Goal: Communication & Community: Share content

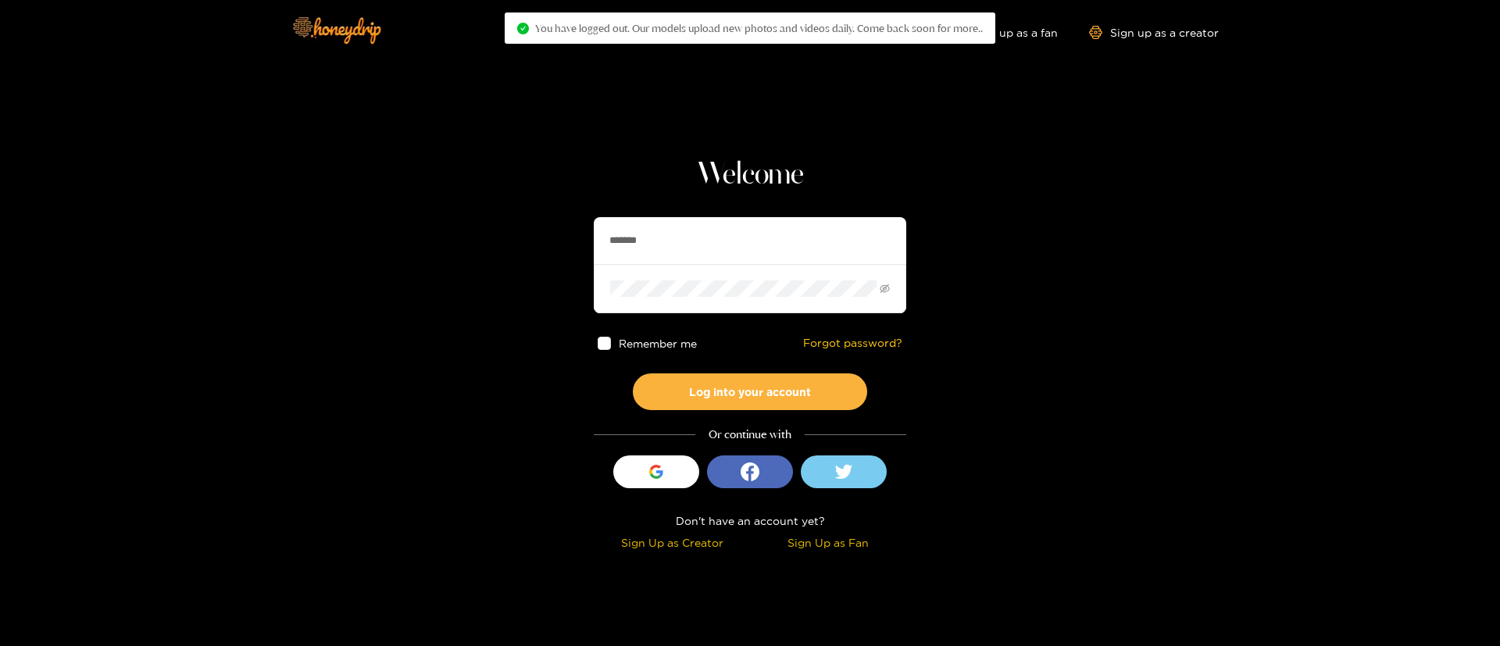
click at [665, 233] on input "*******" at bounding box center [750, 240] width 312 height 47
paste input "******"
type input "**********"
click at [726, 384] on button "Log into your account" at bounding box center [750, 391] width 234 height 37
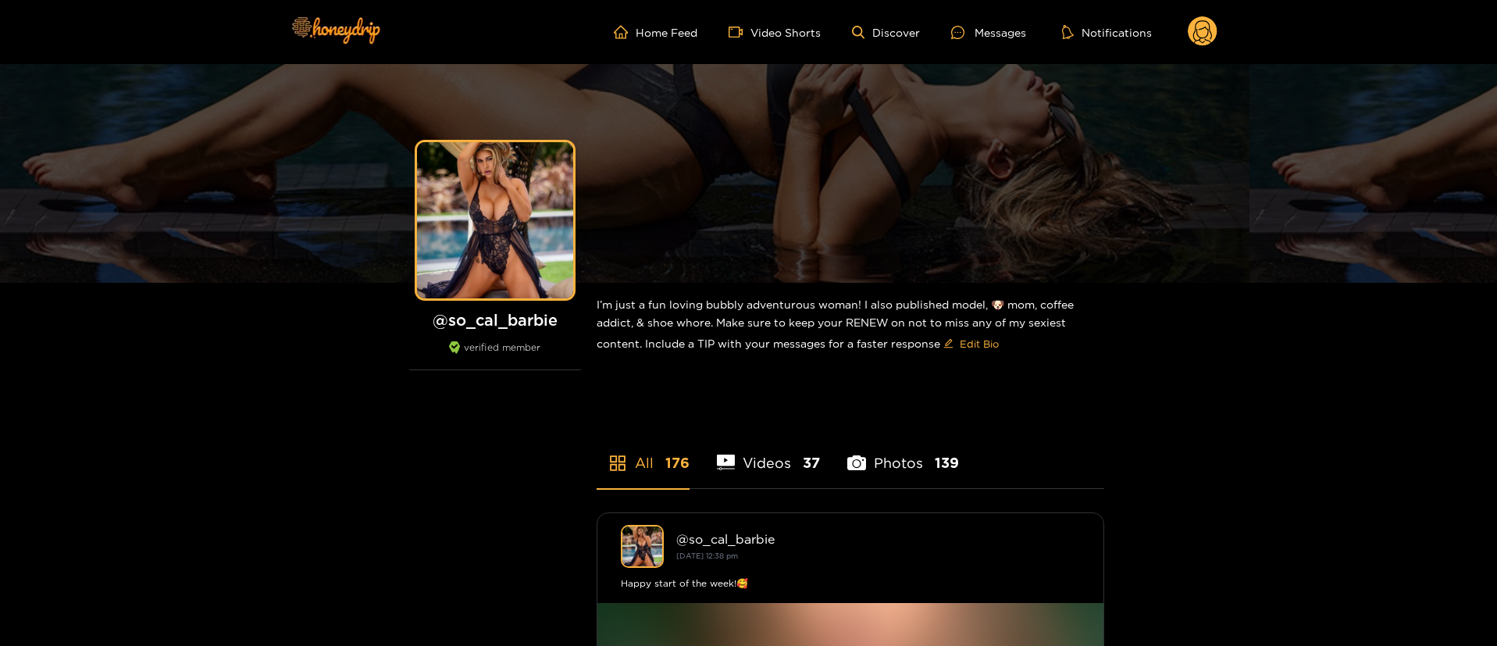
click at [983, 33] on div "Messages" at bounding box center [988, 32] width 75 height 18
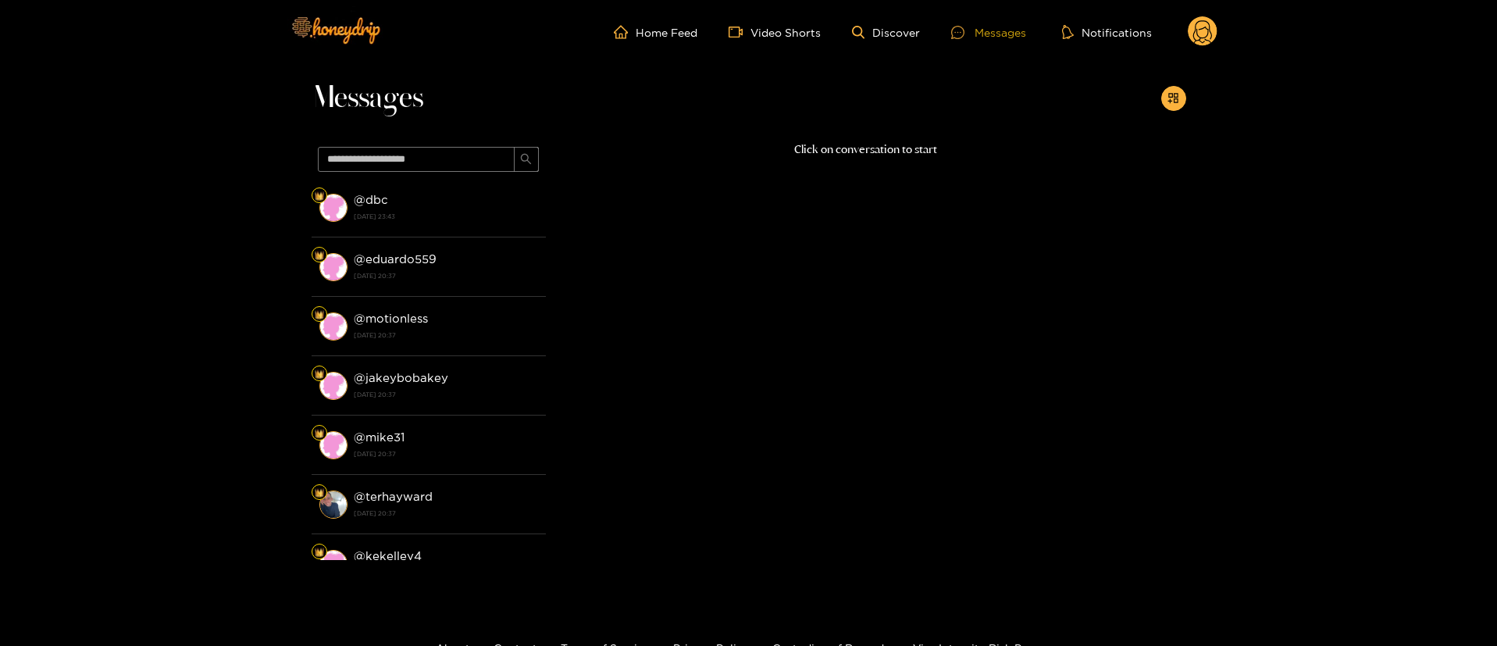
click at [983, 38] on div "Messages" at bounding box center [988, 32] width 75 height 18
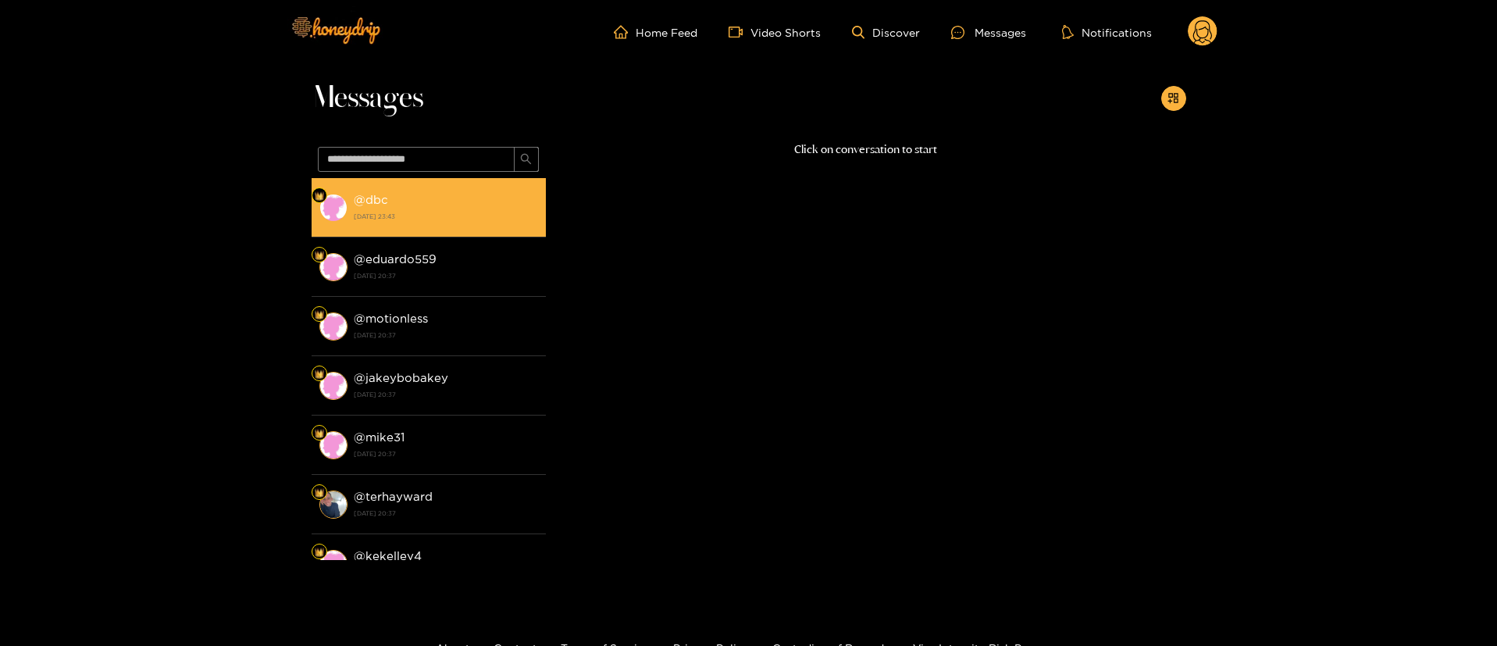
click at [370, 234] on li "@ dbc [DATE] 23:43" at bounding box center [429, 207] width 234 height 59
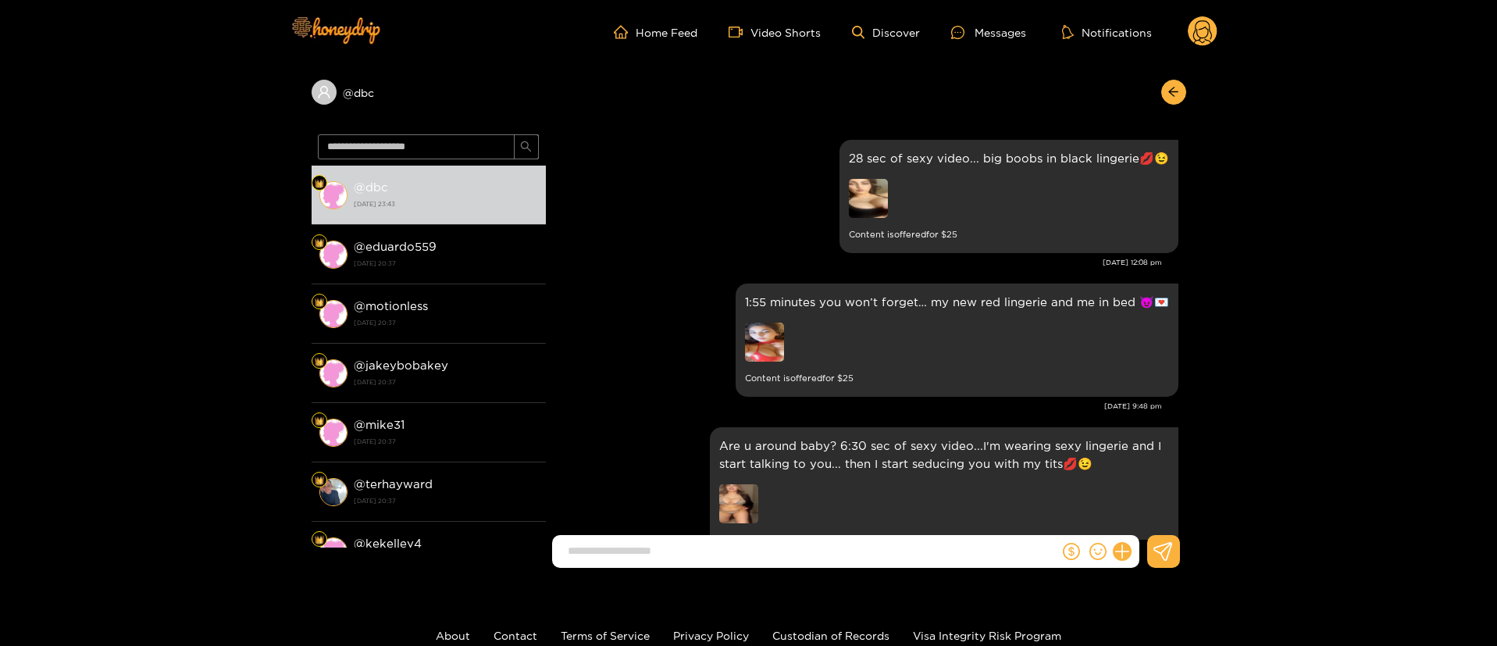
scroll to position [2014, 0]
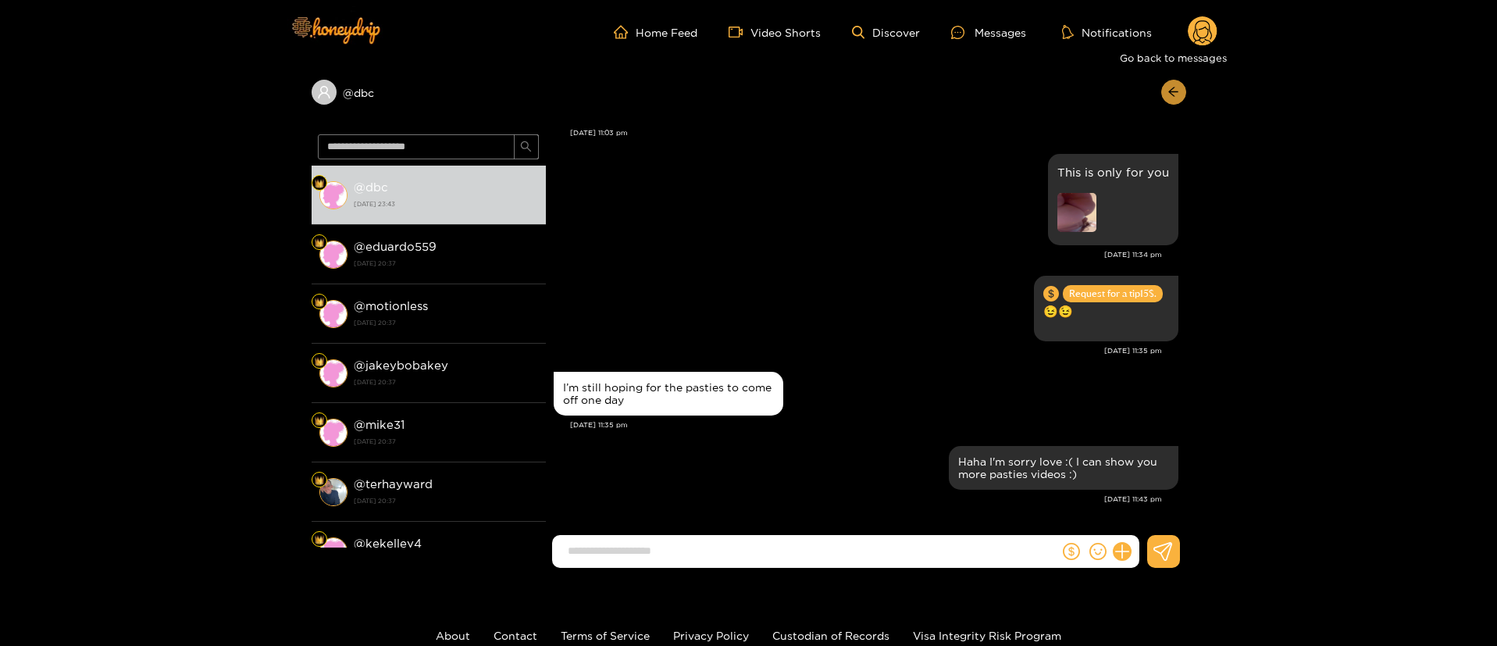
click at [1184, 84] on button "button" at bounding box center [1173, 92] width 25 height 25
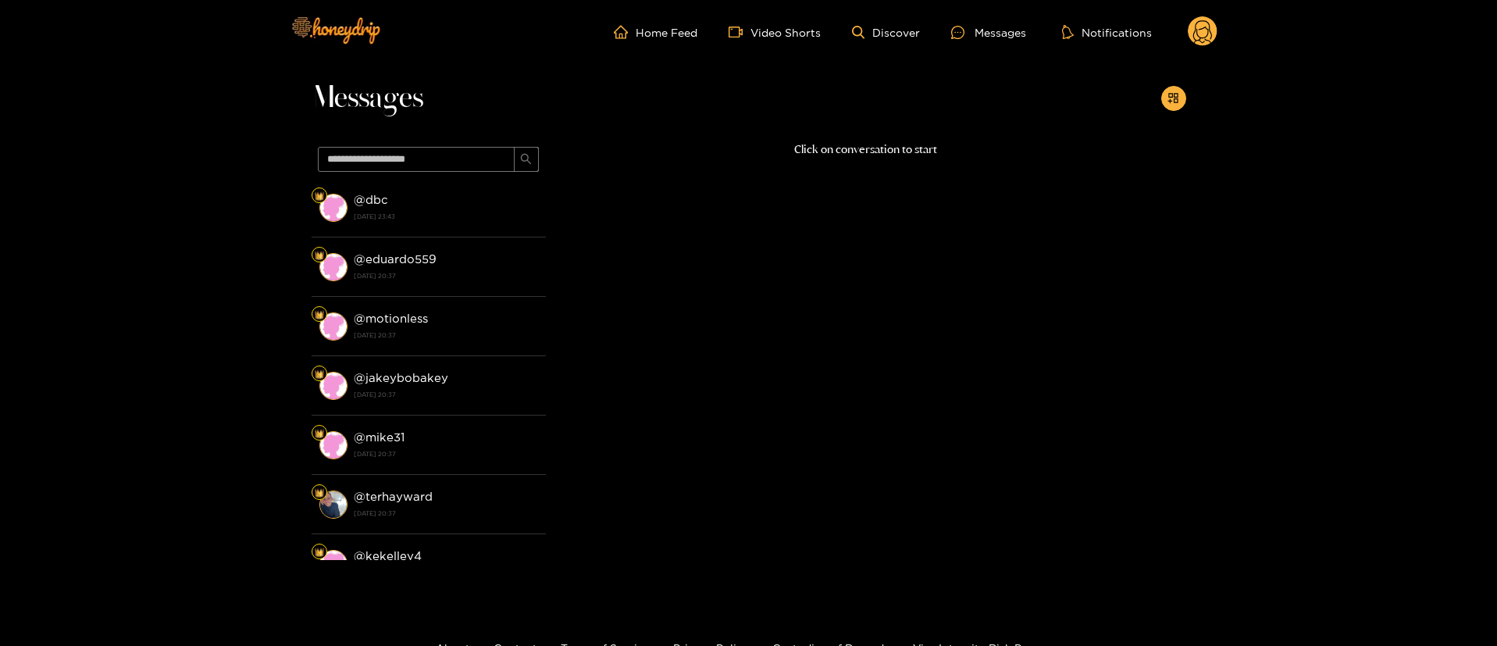
click at [1183, 86] on div at bounding box center [1173, 98] width 25 height 25
drag, startPoint x: 1161, startPoint y: 103, endPoint x: 1168, endPoint y: 102, distance: 7.8
click at [1162, 102] on div at bounding box center [1173, 98] width 25 height 25
click at [1179, 106] on button "button" at bounding box center [1173, 98] width 25 height 25
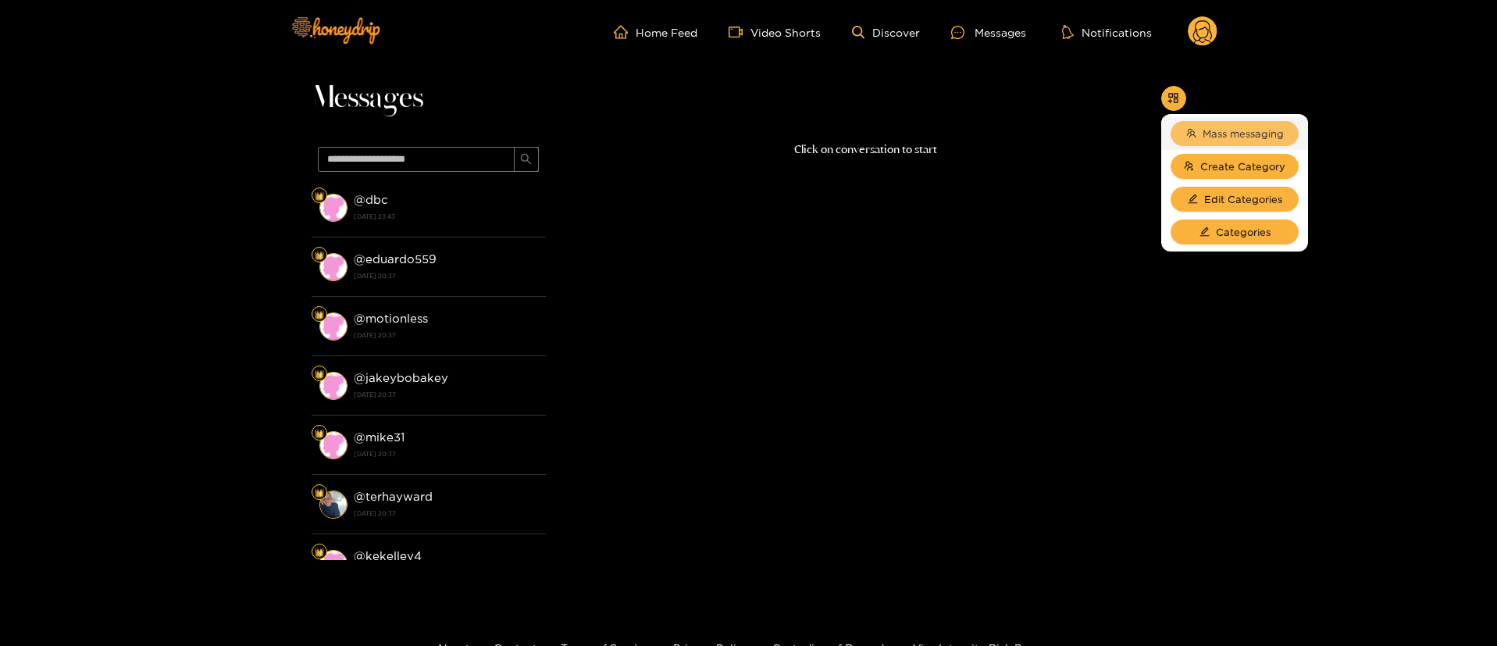
click at [1197, 121] on button "Mass messaging" at bounding box center [1235, 133] width 128 height 25
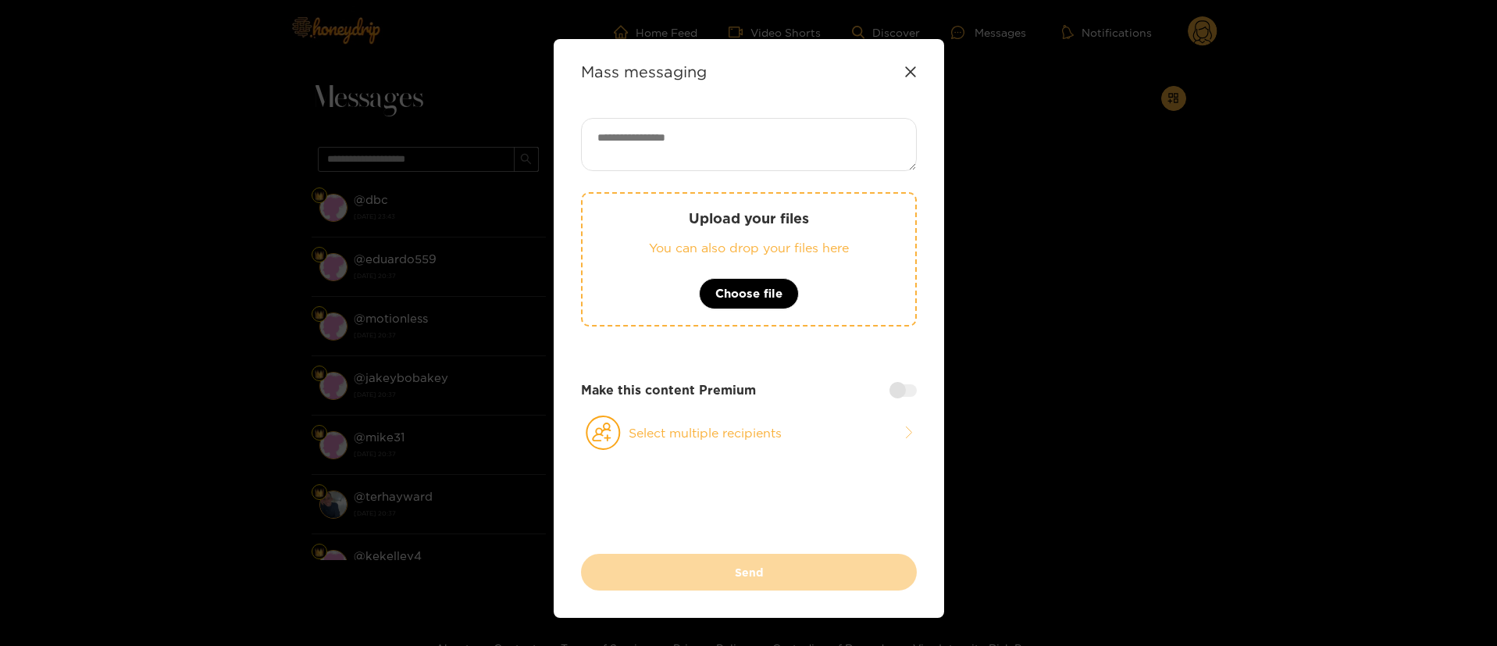
click at [836, 141] on textarea at bounding box center [749, 144] width 336 height 53
paste textarea "**********"
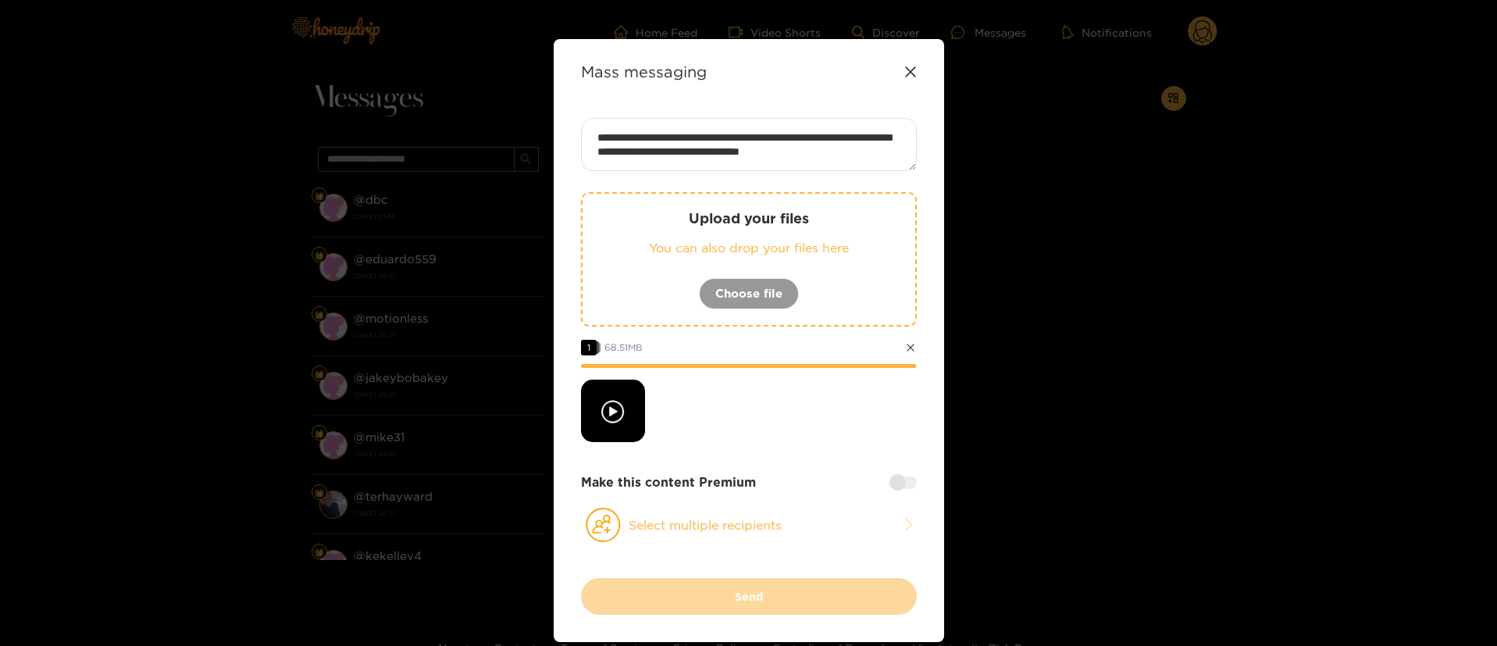
scroll to position [1, 0]
type textarea "**********"
click at [776, 526] on button "Select multiple recipients" at bounding box center [749, 525] width 336 height 36
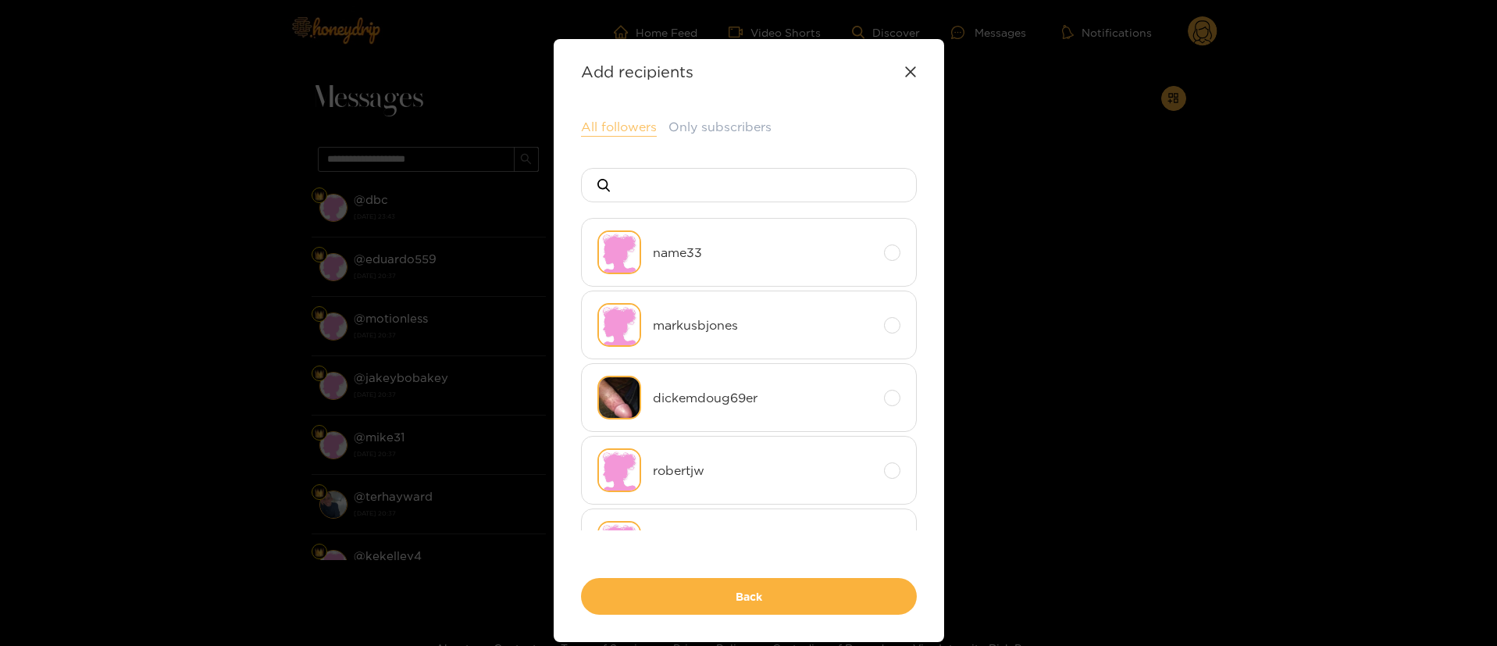
click at [626, 125] on button "All followers" at bounding box center [619, 127] width 76 height 19
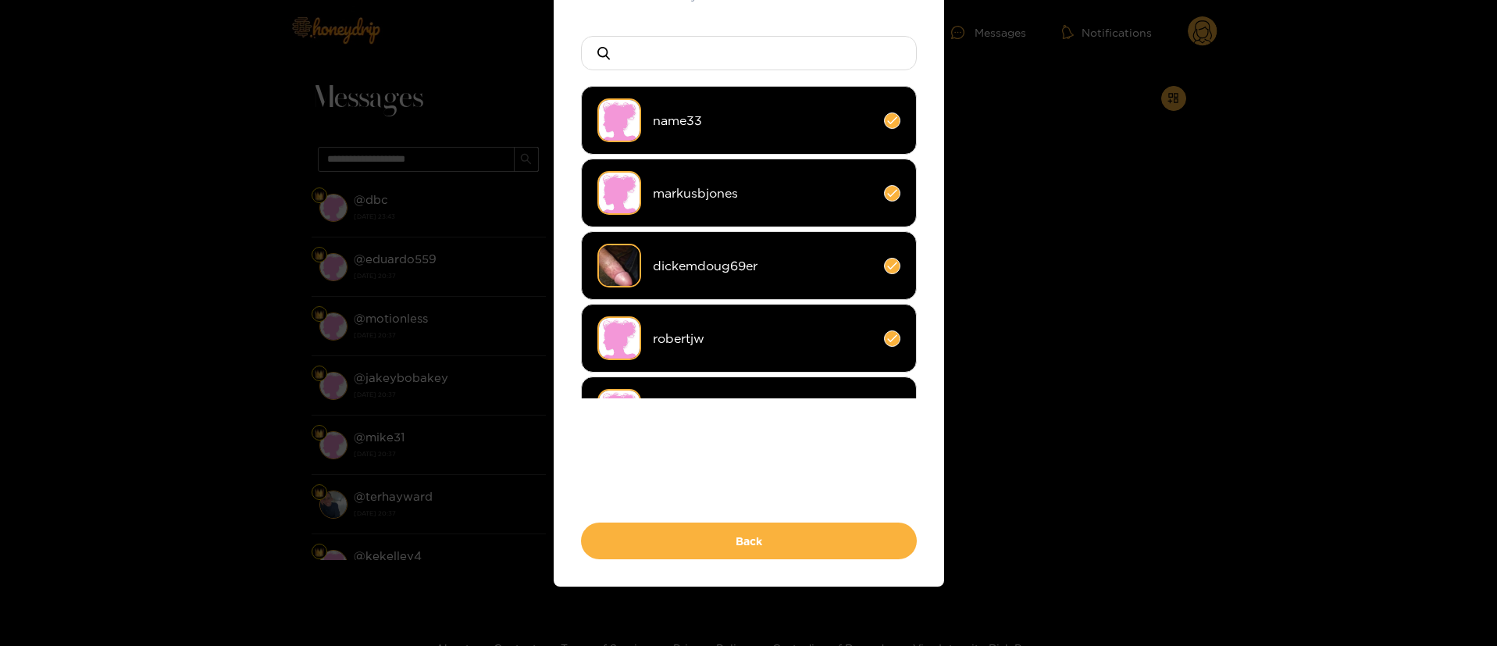
scroll to position [135, 0]
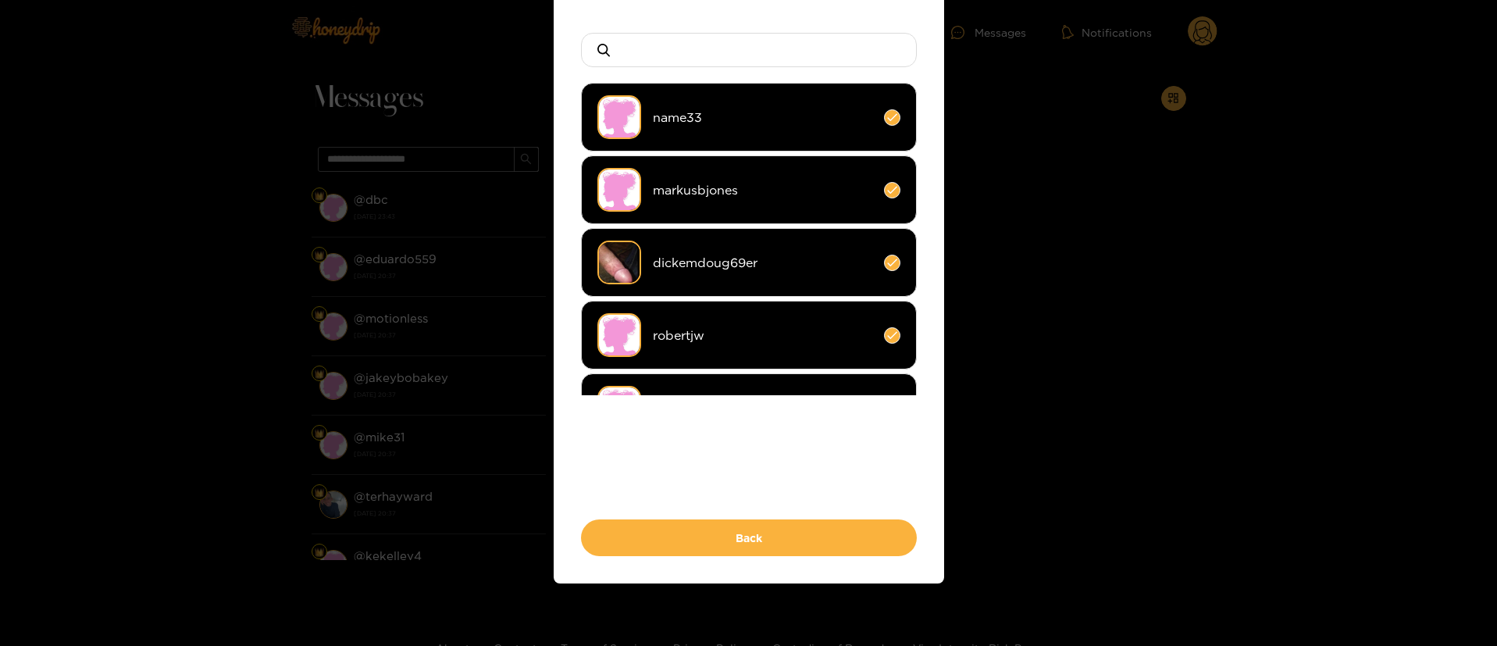
click at [784, 516] on div "All followers Only subscribers name33 markusbjones dickemdoug69er robertjw math…" at bounding box center [749, 269] width 336 height 573
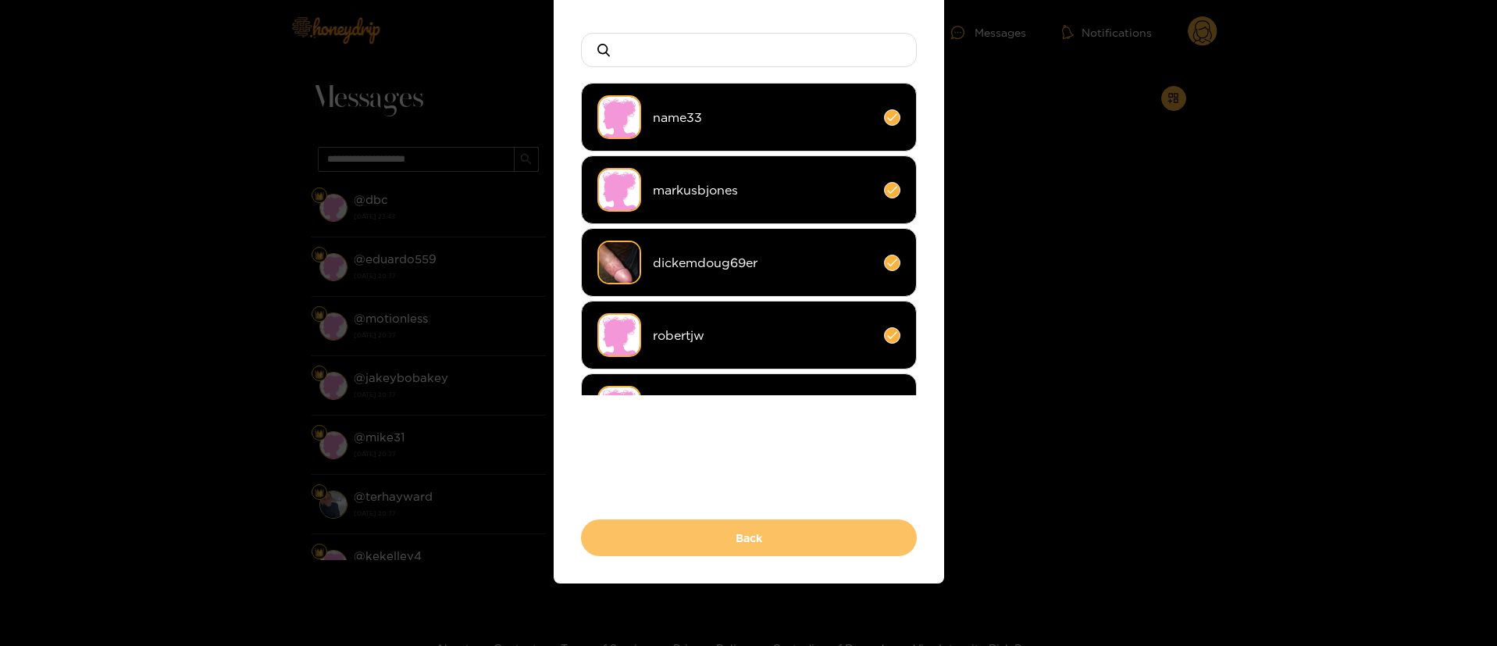
click at [784, 531] on button "Back" at bounding box center [749, 537] width 336 height 37
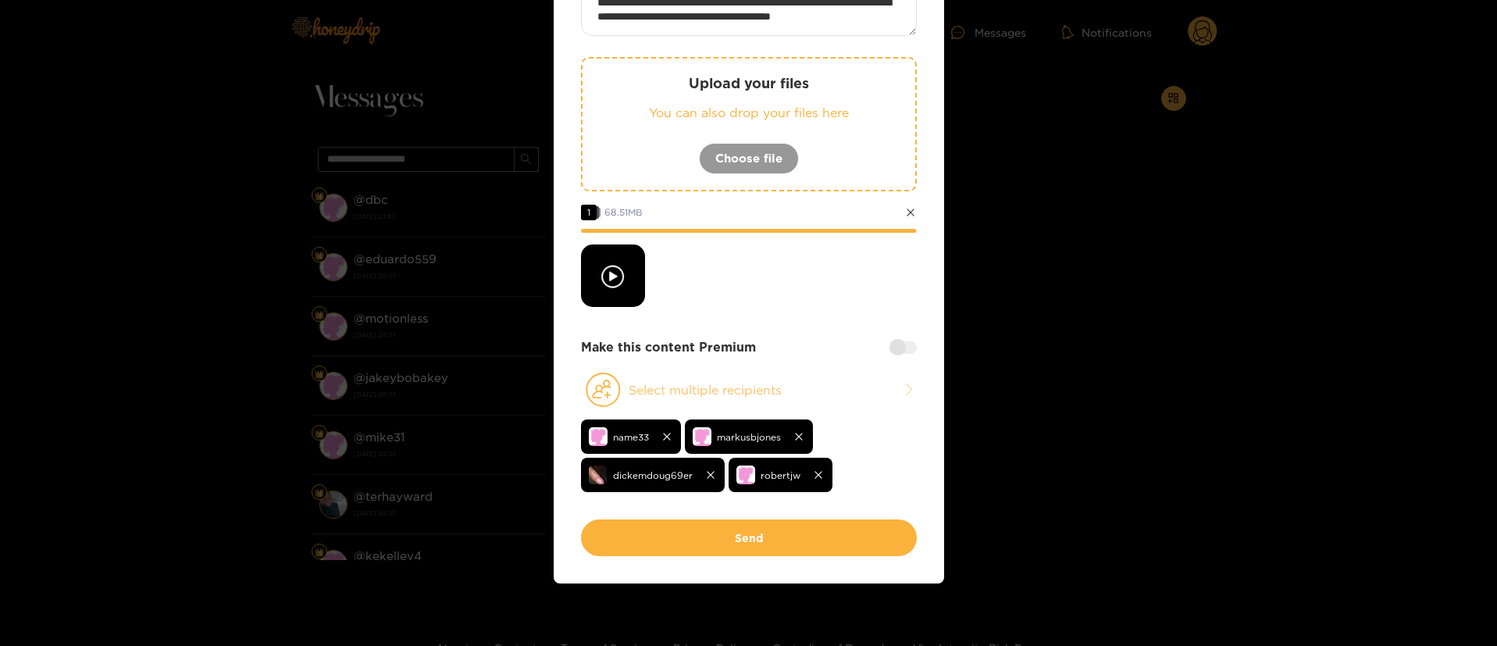
click at [907, 380] on button "Select multiple recipients" at bounding box center [749, 390] width 336 height 36
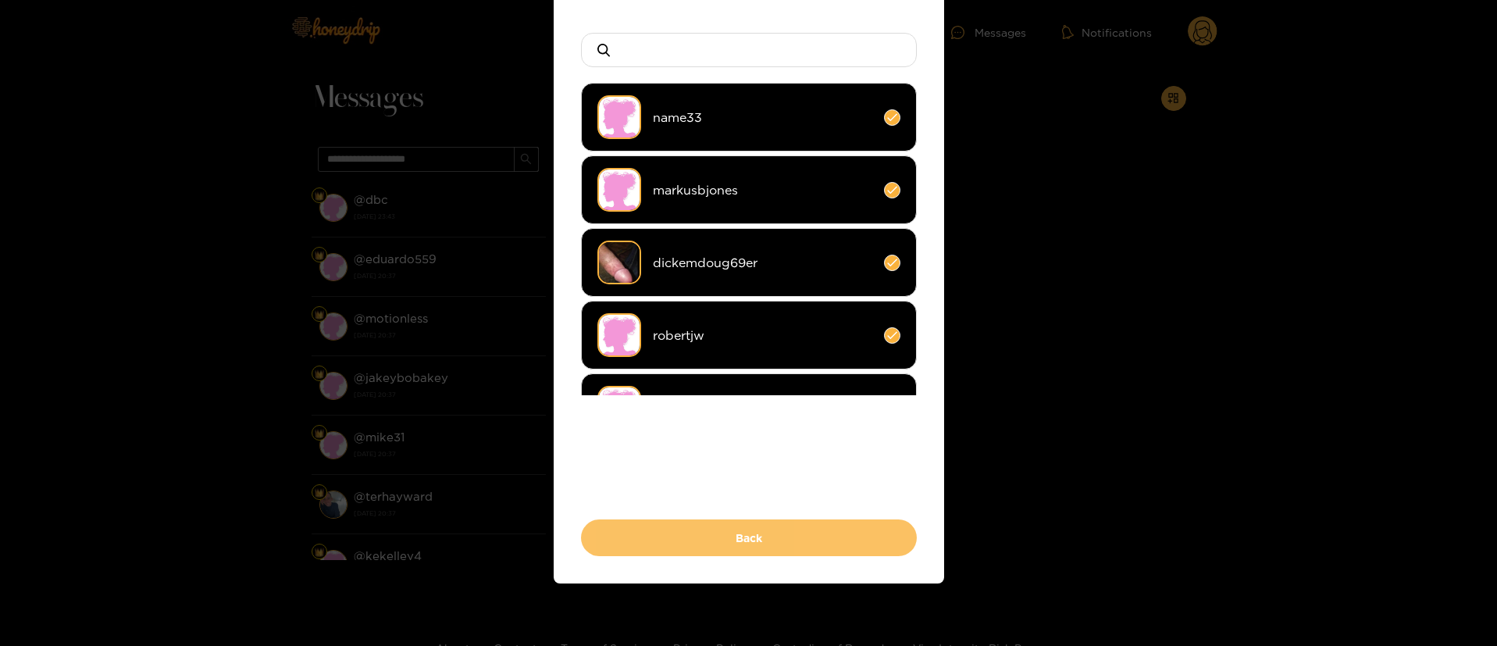
click at [788, 543] on button "Back" at bounding box center [749, 537] width 336 height 37
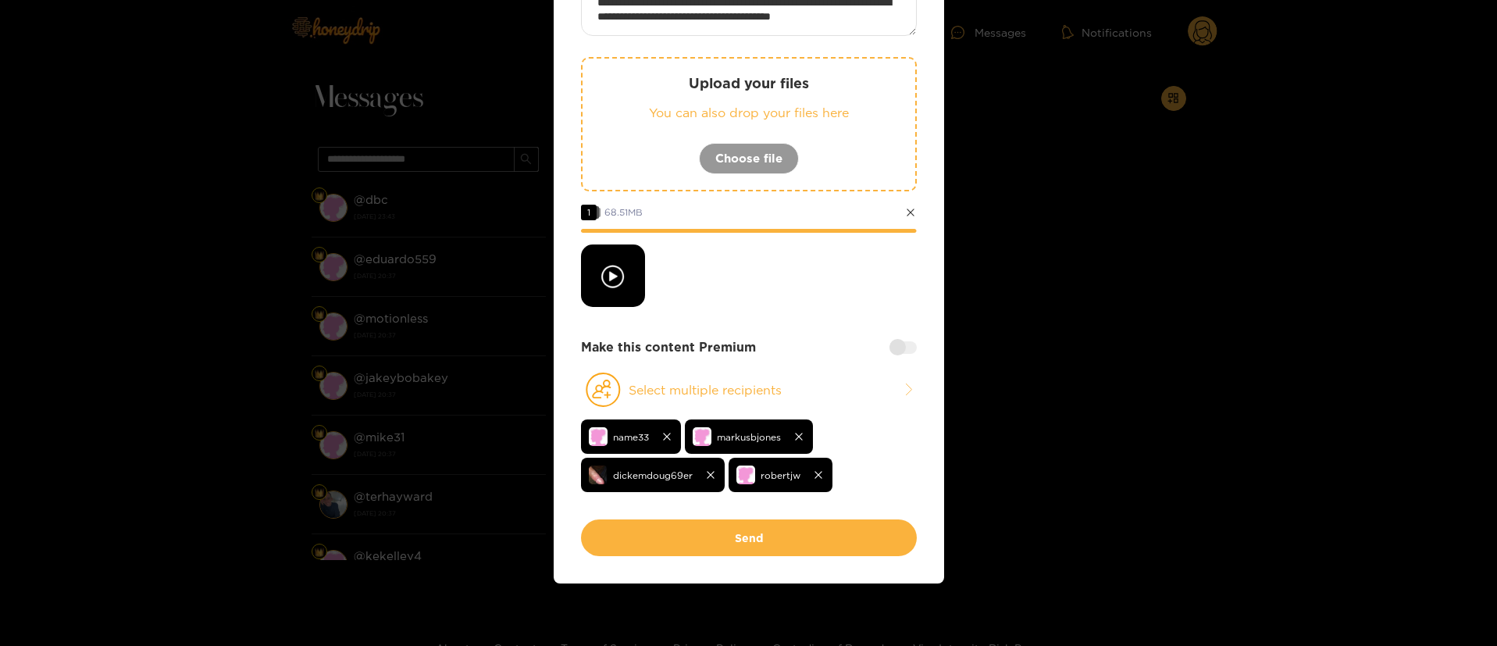
click at [897, 344] on div at bounding box center [903, 347] width 27 height 12
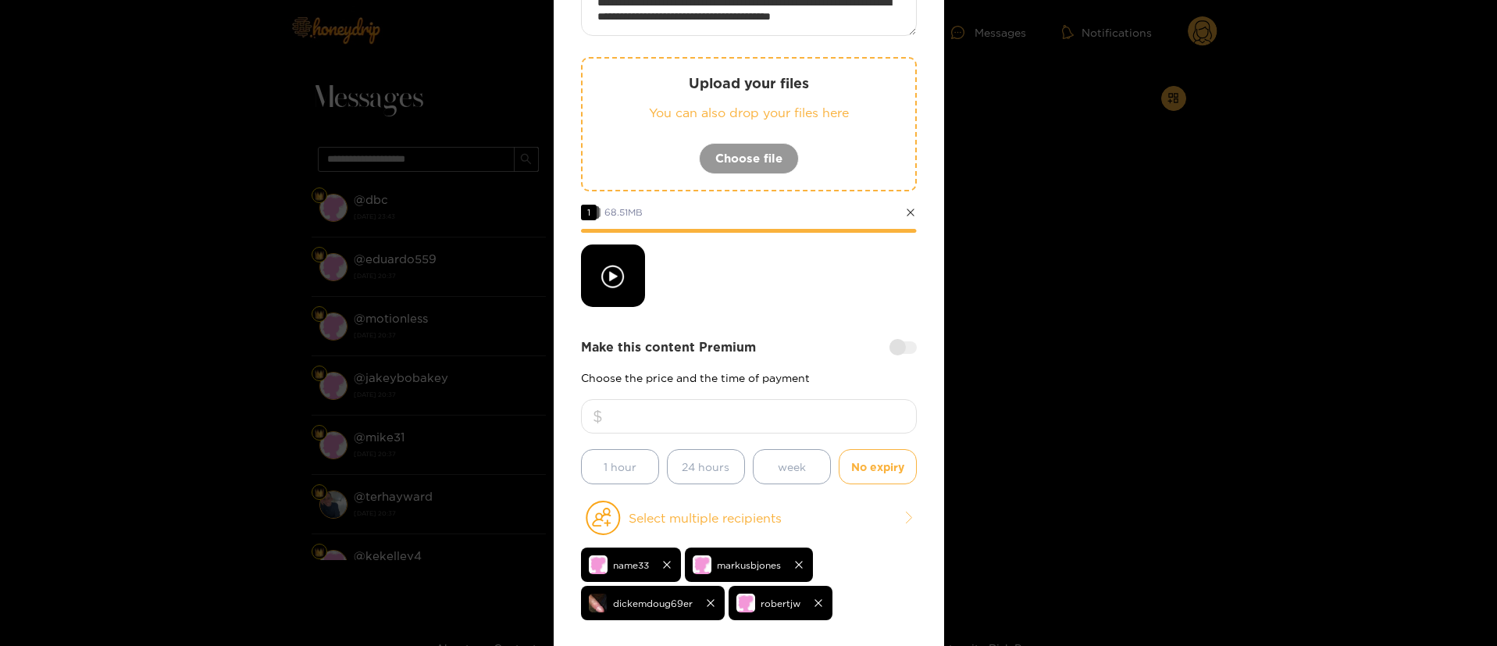
click at [833, 418] on input "number" at bounding box center [749, 416] width 336 height 34
type input "**"
click at [820, 330] on div "**********" at bounding box center [749, 315] width 336 height 665
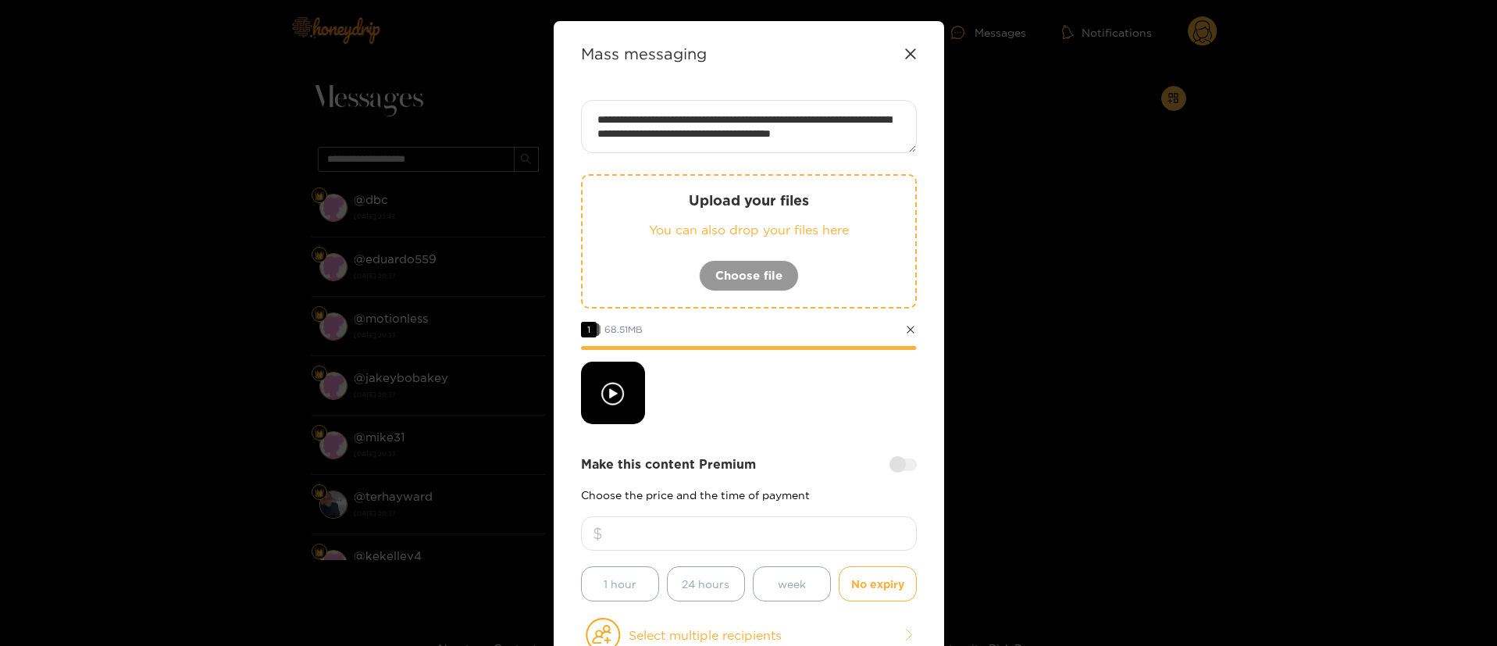
click at [772, 415] on div at bounding box center [749, 393] width 336 height 62
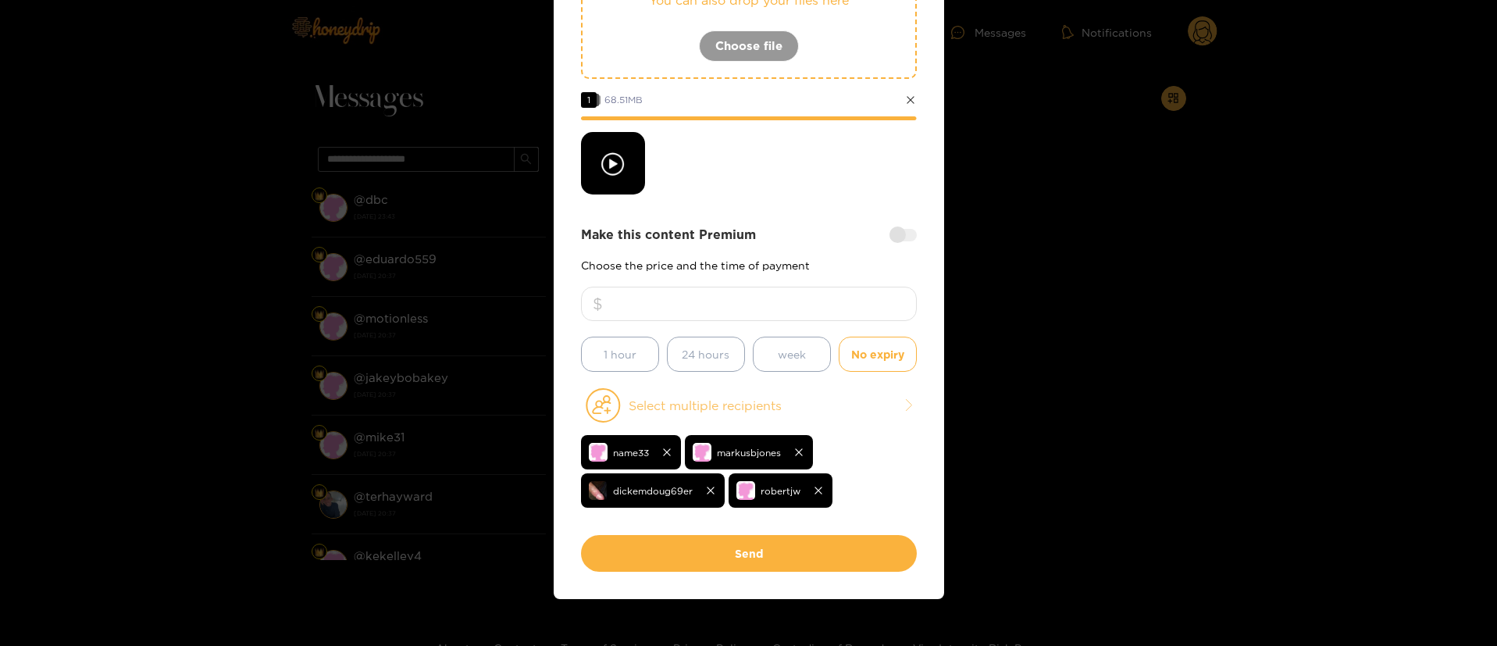
scroll to position [263, 0]
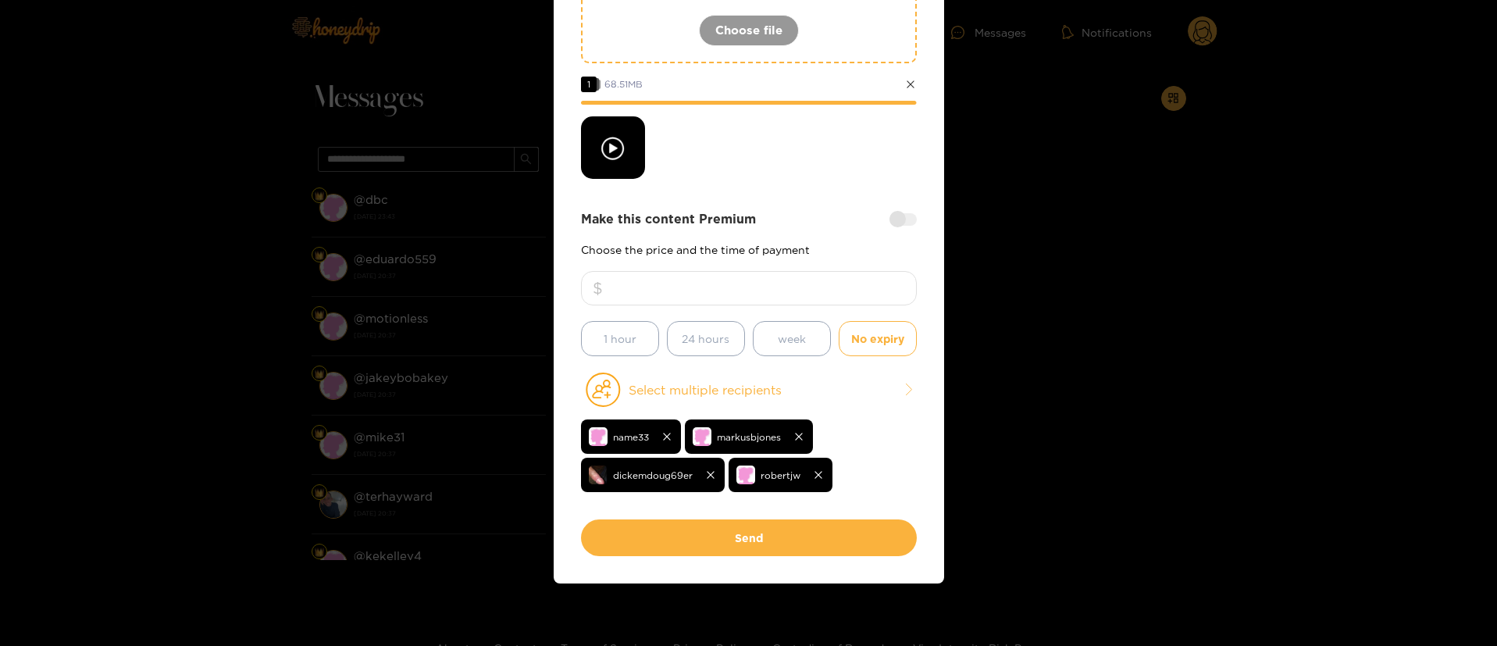
click at [806, 152] on div at bounding box center [749, 147] width 336 height 62
click at [785, 159] on div at bounding box center [749, 147] width 336 height 62
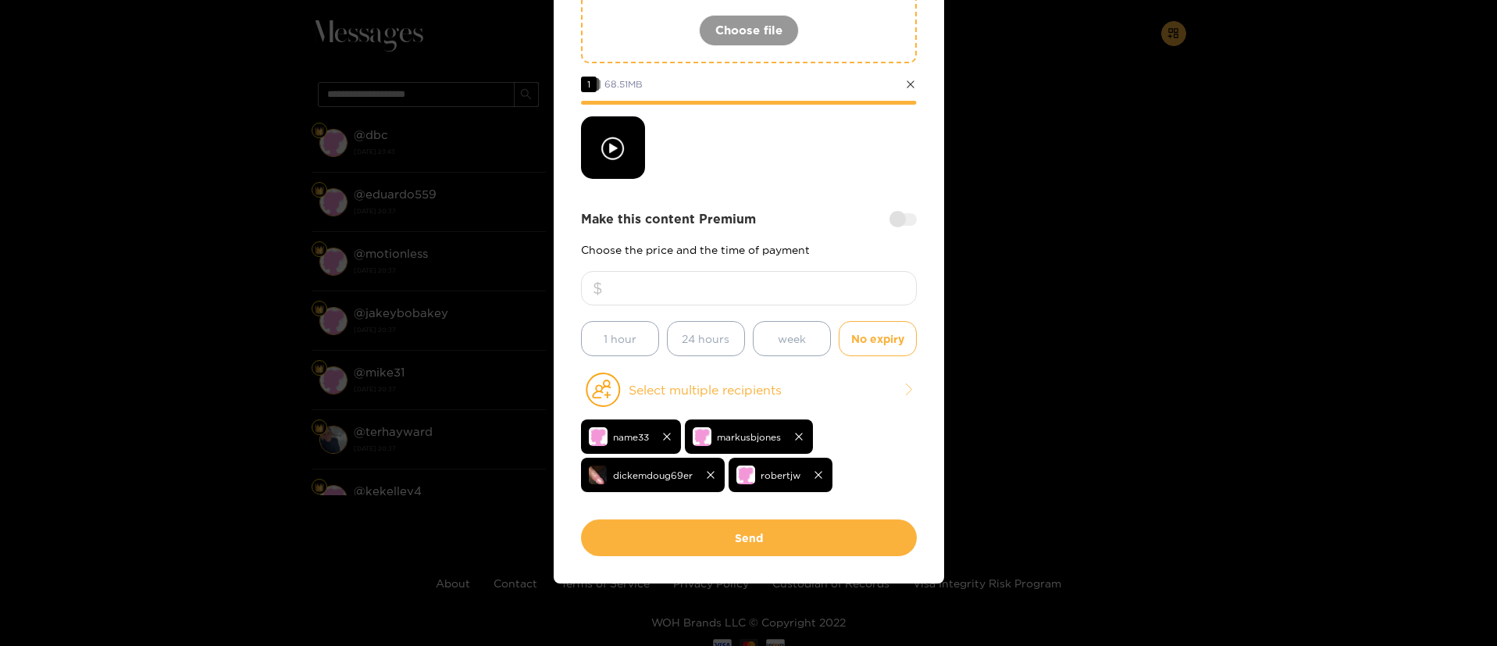
scroll to position [117, 0]
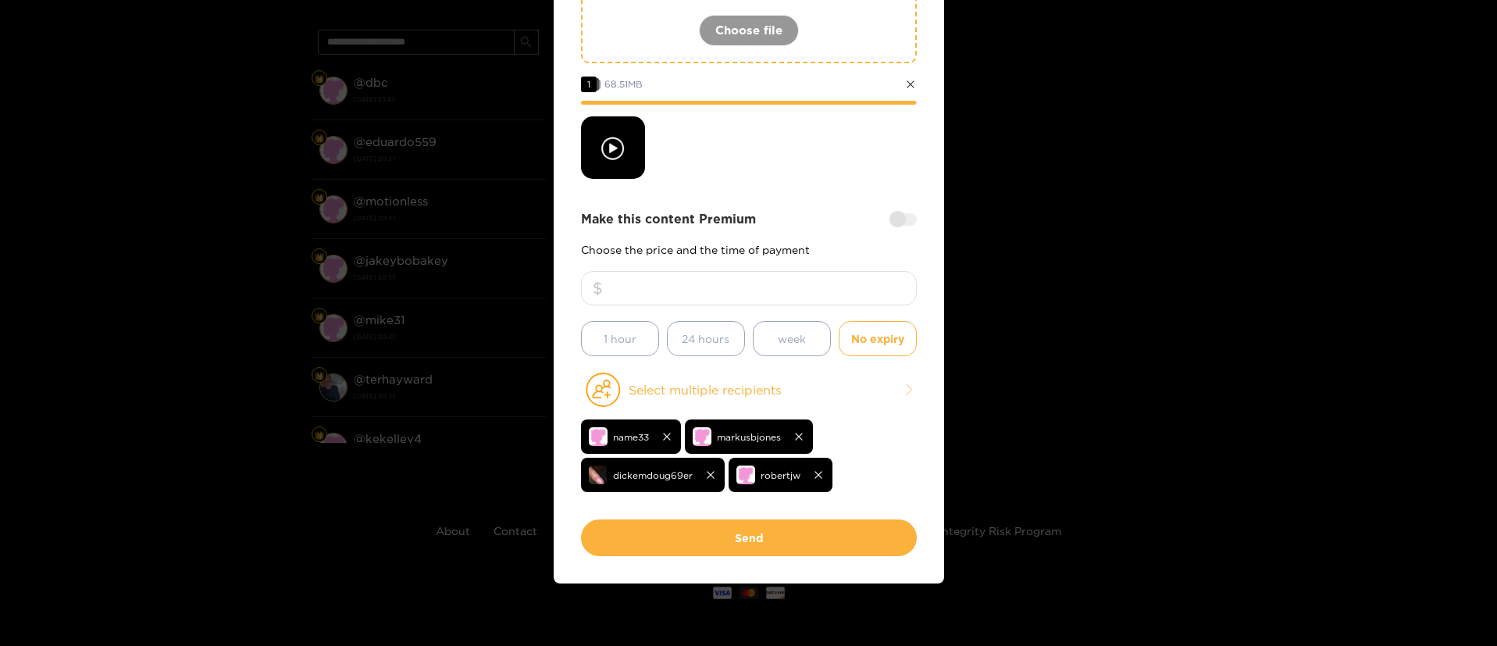
drag, startPoint x: 772, startPoint y: 548, endPoint x: 857, endPoint y: 176, distance: 382.0
click at [857, 176] on div "**********" at bounding box center [749, 205] width 336 height 701
click at [855, 174] on div at bounding box center [749, 147] width 336 height 62
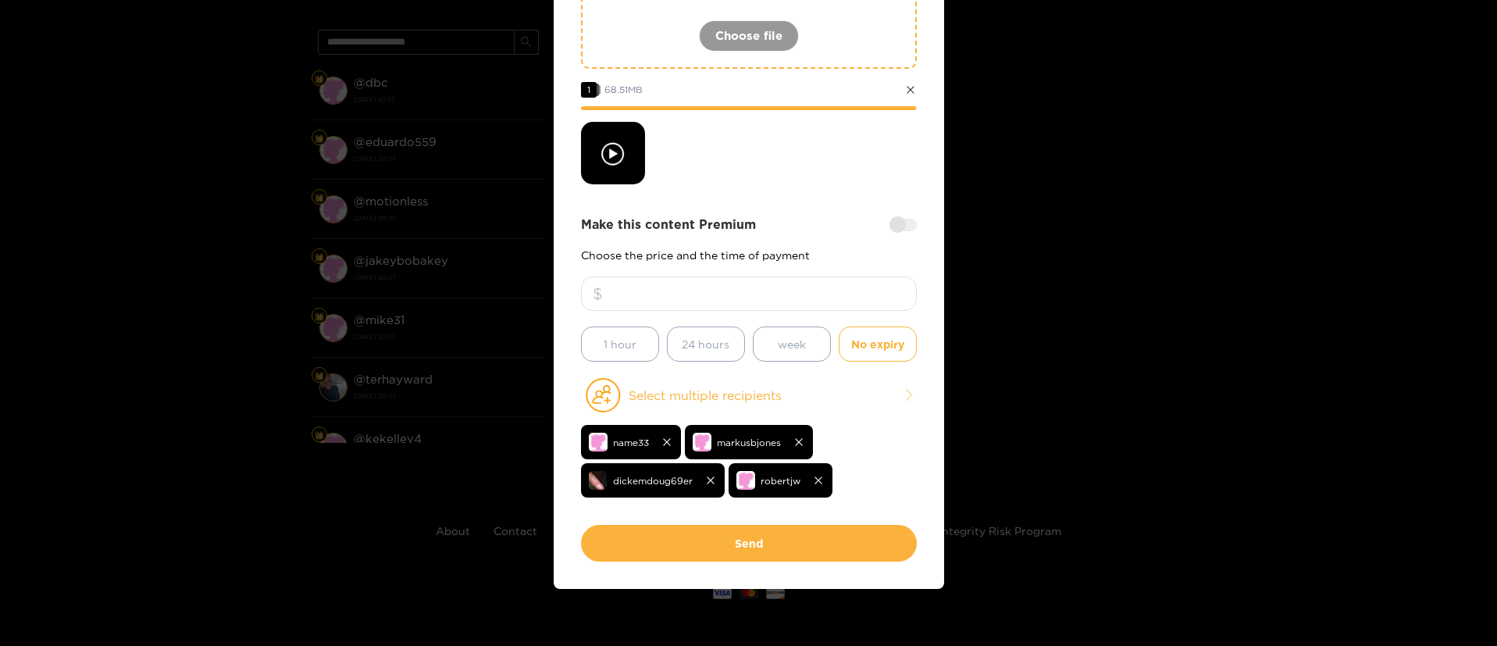
scroll to position [263, 0]
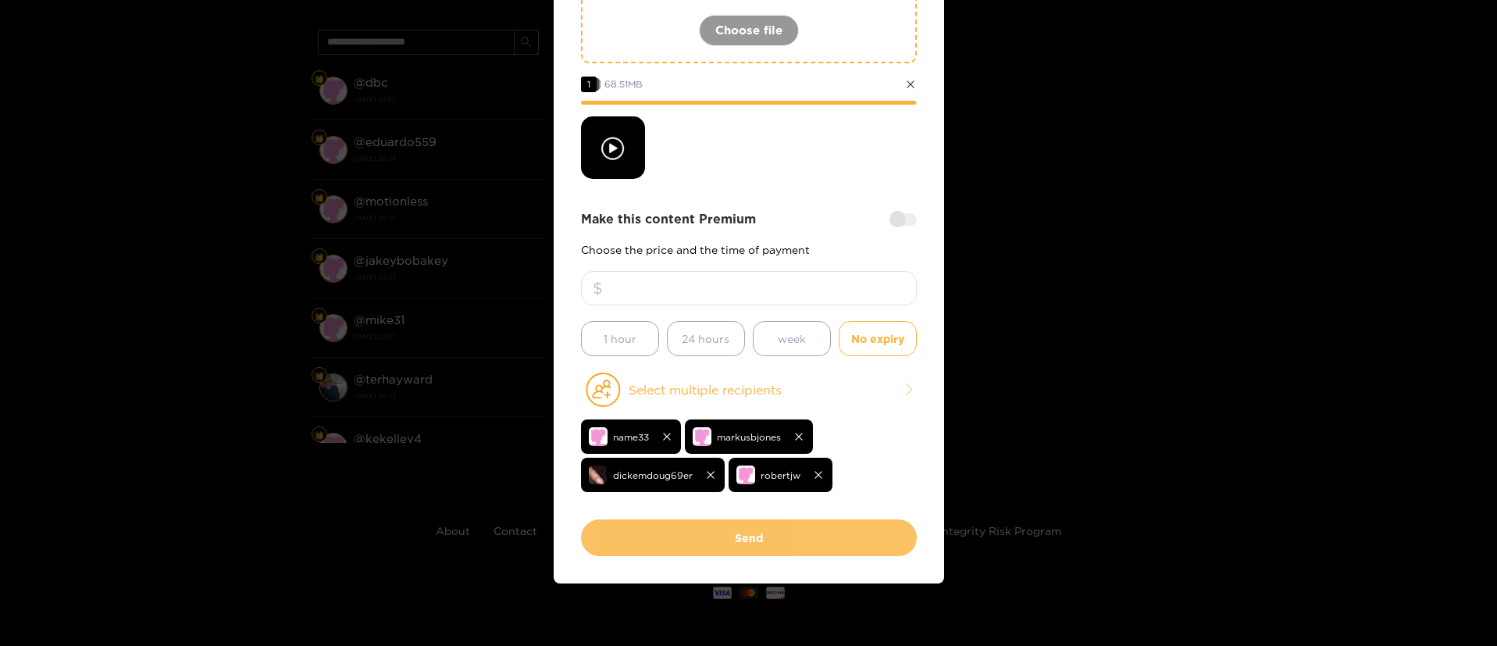
click at [748, 540] on button "Send" at bounding box center [749, 537] width 336 height 37
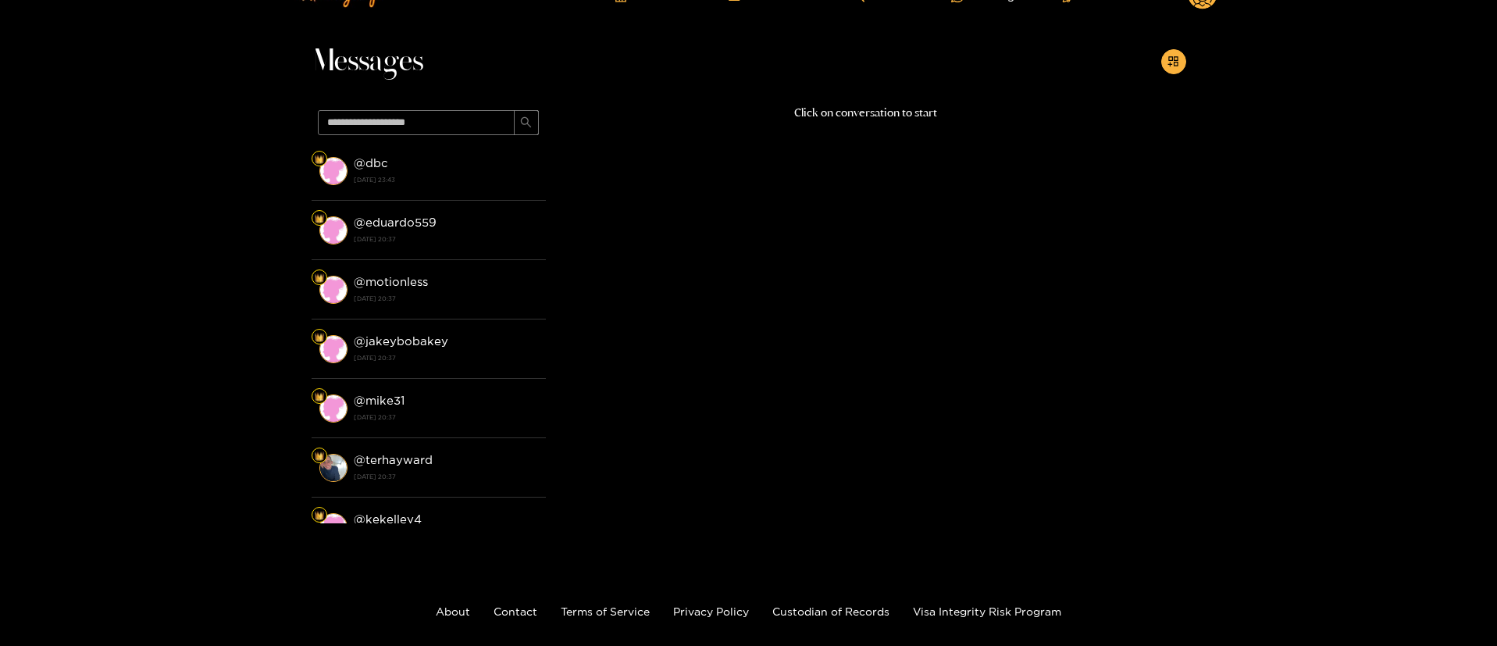
scroll to position [0, 0]
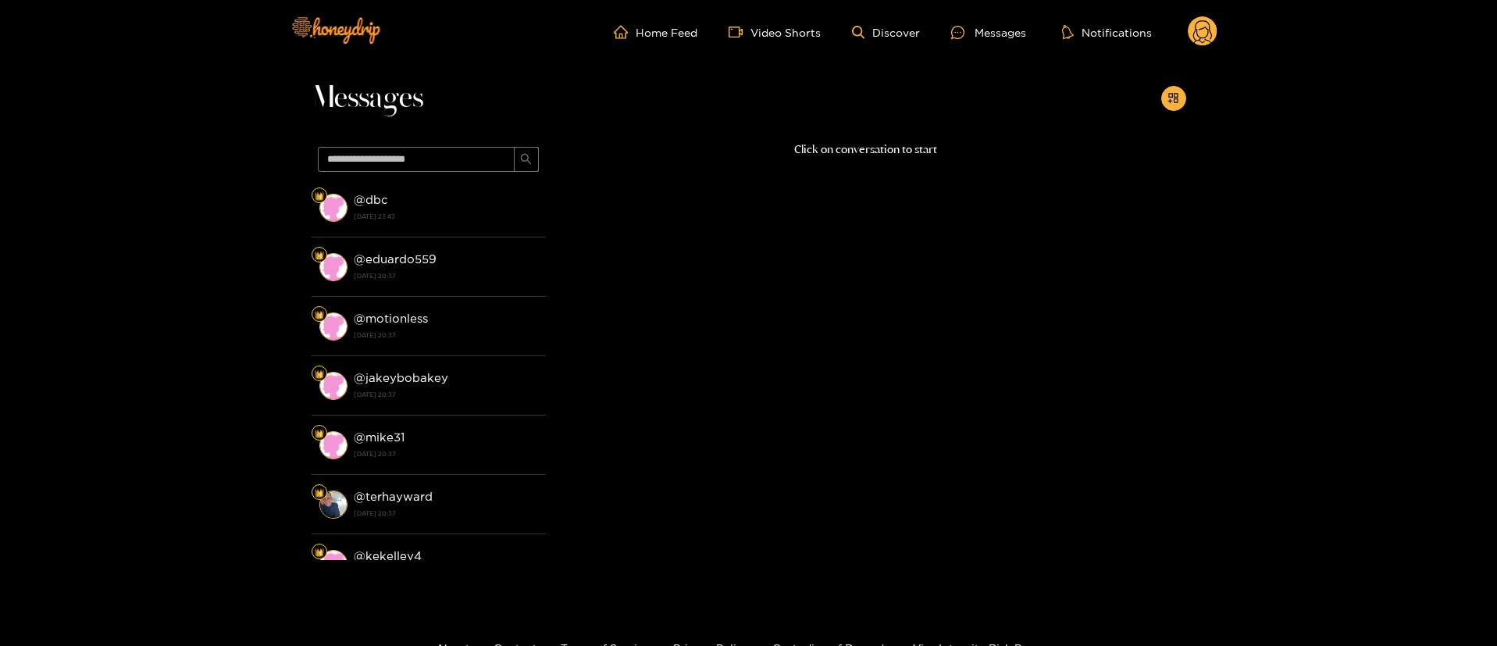
click at [1208, 41] on circle at bounding box center [1203, 31] width 30 height 30
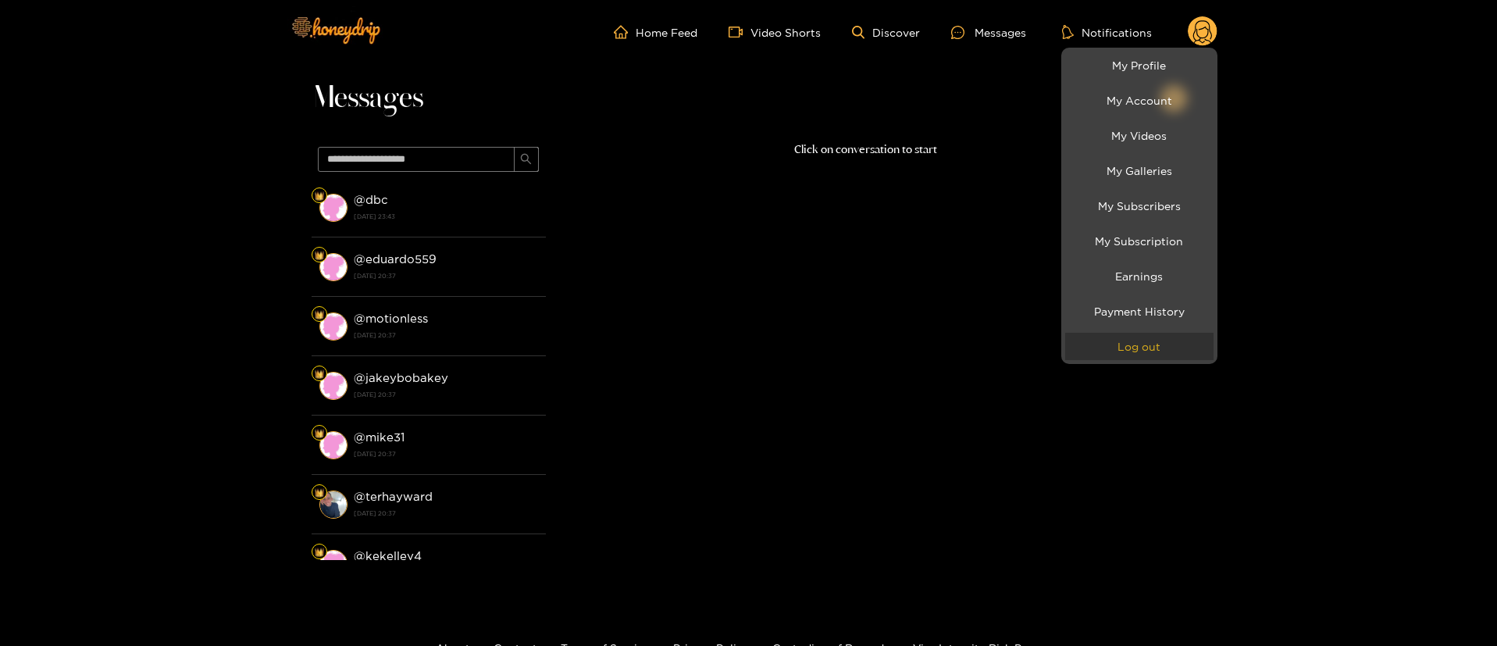
drag, startPoint x: 1133, startPoint y: 345, endPoint x: 1127, endPoint y: 334, distance: 13.3
click at [1133, 345] on button "Log out" at bounding box center [1139, 346] width 148 height 27
